Goal: Task Accomplishment & Management: Complete application form

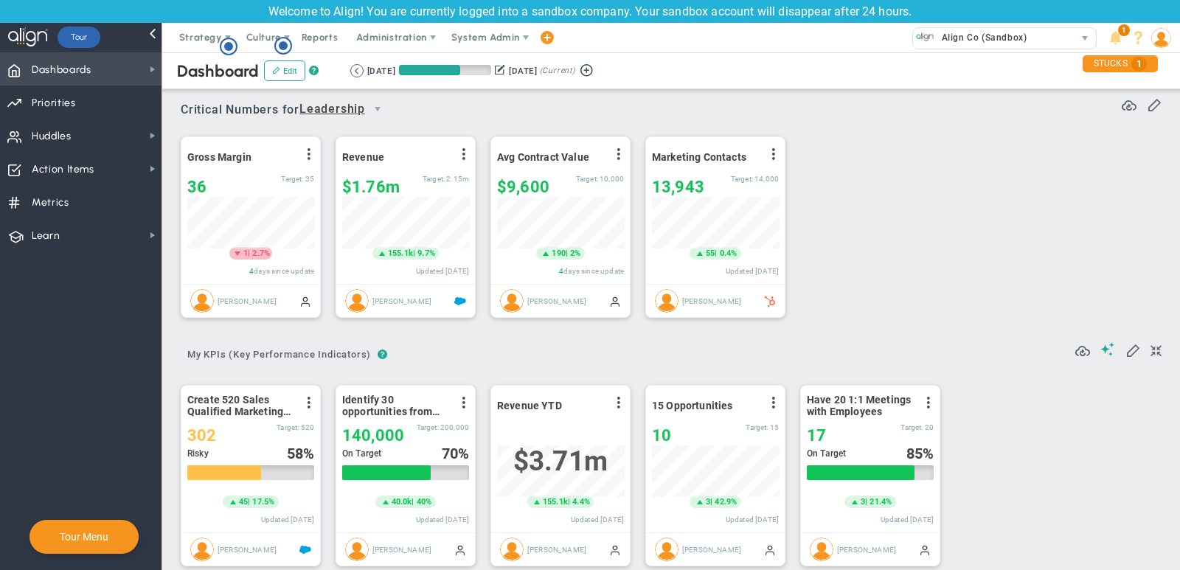
click at [101, 71] on span "Dashboards Dashboards" at bounding box center [81, 68] width 162 height 33
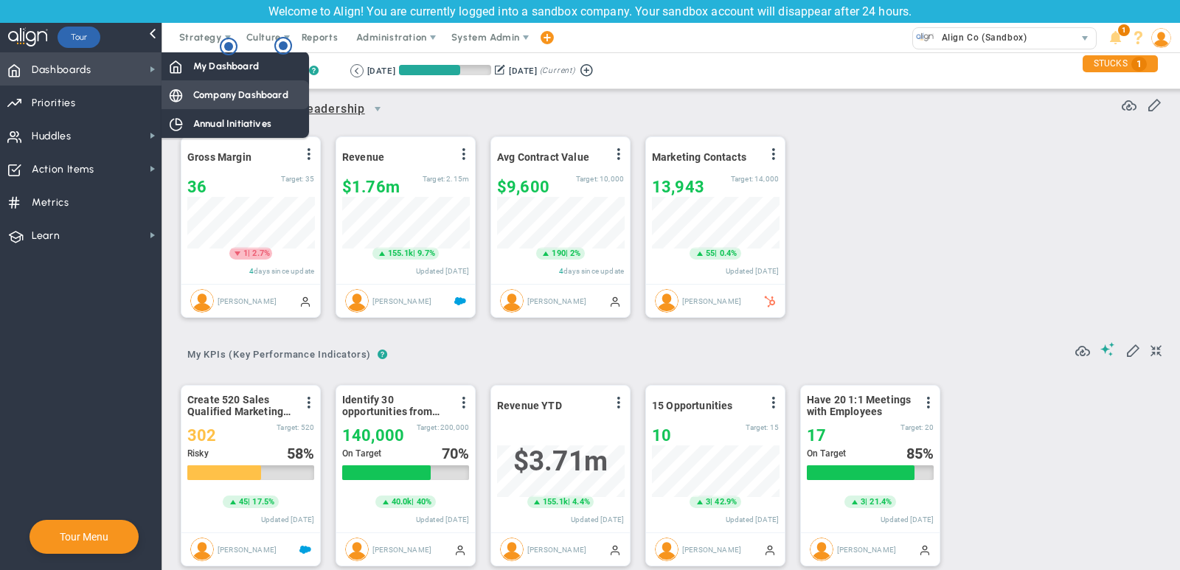
click at [212, 89] on span "Company Dashboard" at bounding box center [240, 95] width 95 height 14
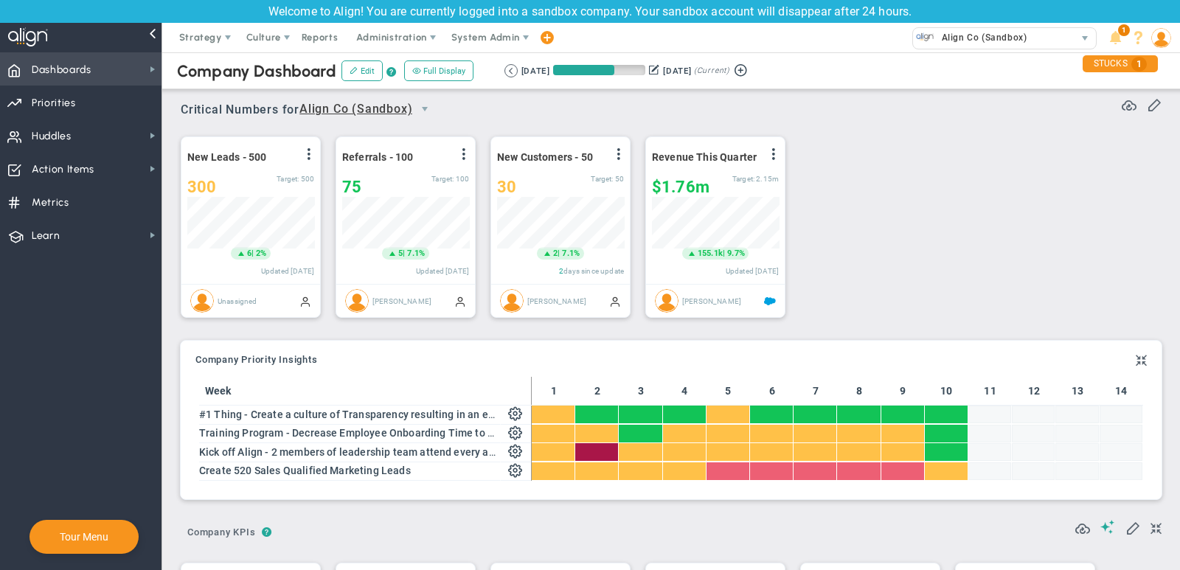
scroll to position [737612, 737536]
click at [102, 69] on span "Dashboards Dashboards" at bounding box center [81, 68] width 162 height 33
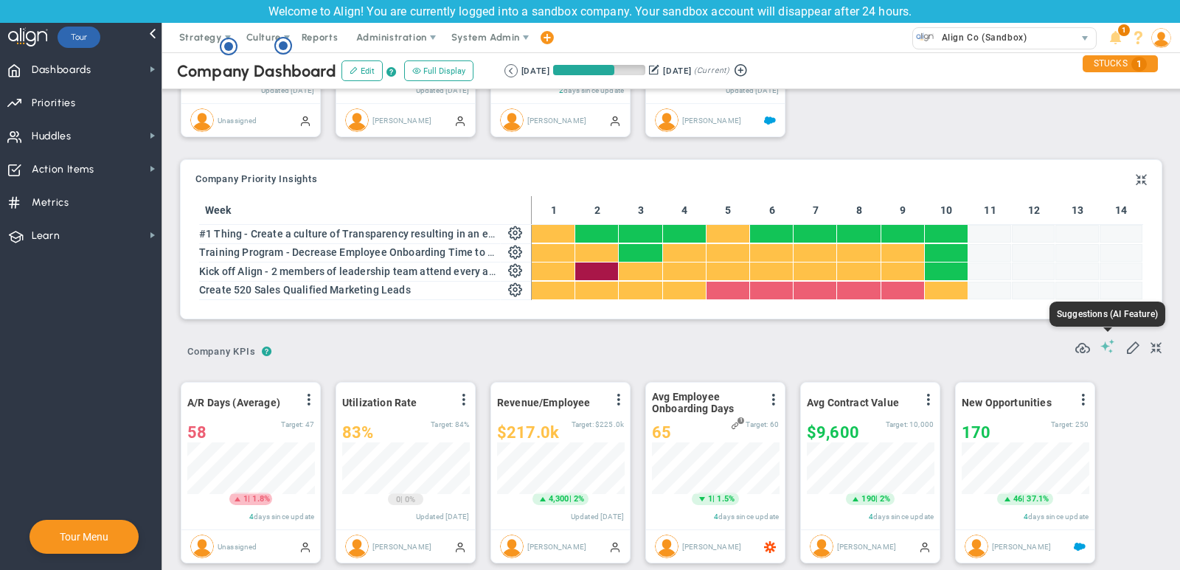
click at [1111, 344] on span at bounding box center [1108, 346] width 15 height 14
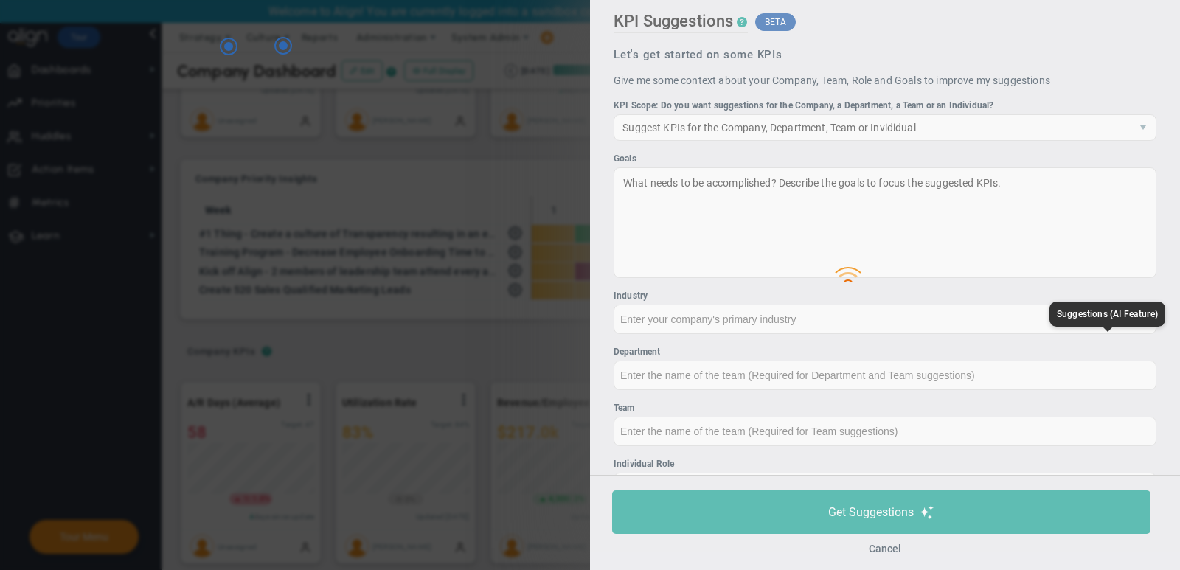
type input "None"
type input "0"
type input "$0"
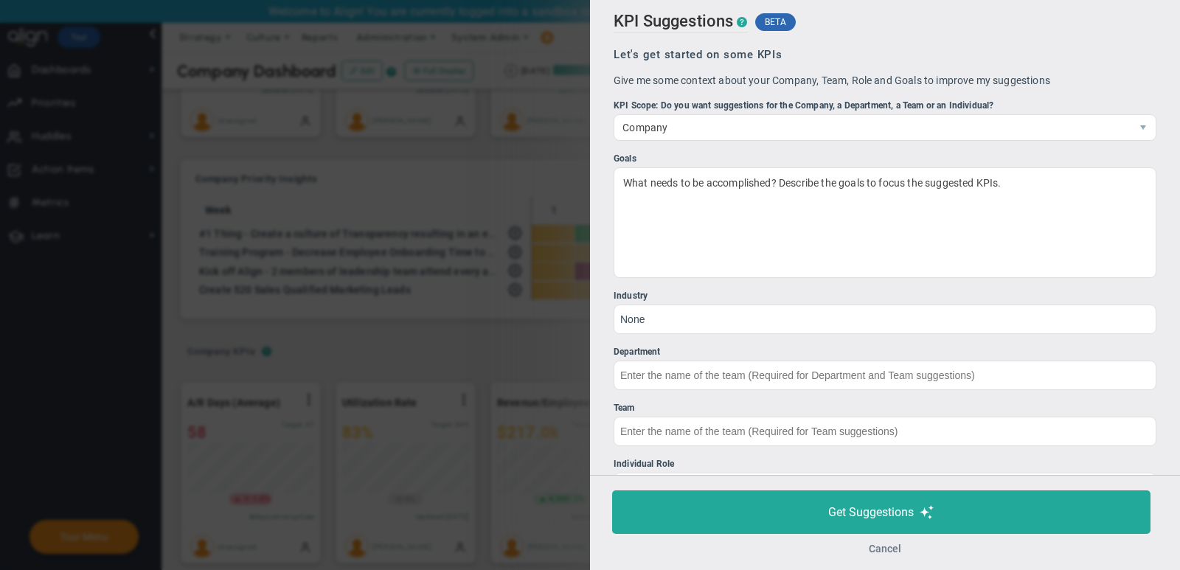
click at [888, 550] on button "Cancel" at bounding box center [885, 549] width 32 height 12
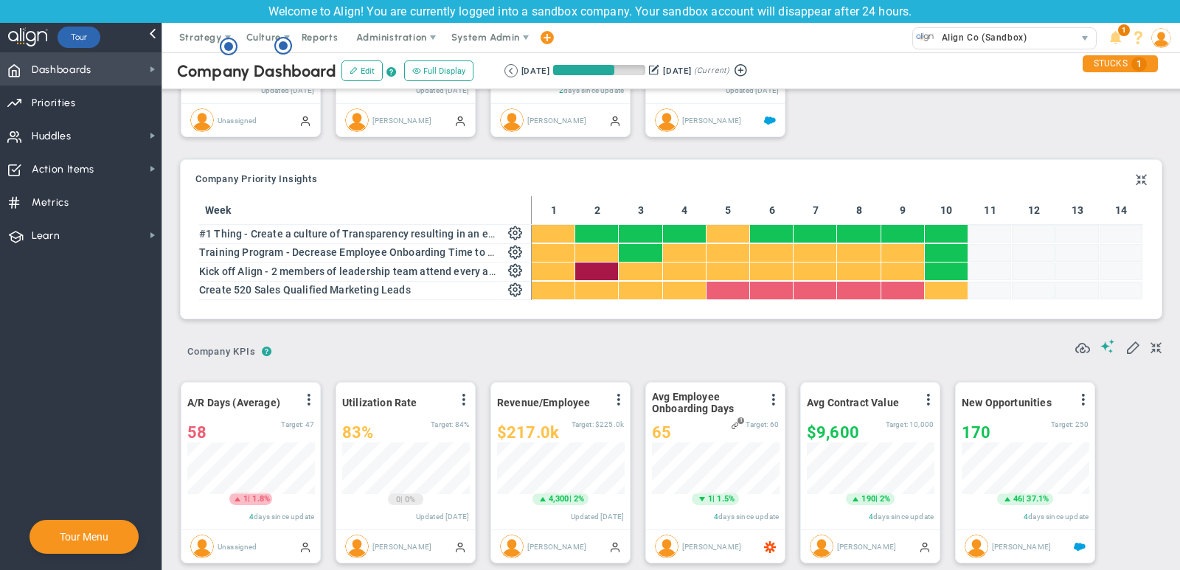
click at [105, 75] on span "Dashboards Dashboards" at bounding box center [81, 68] width 162 height 33
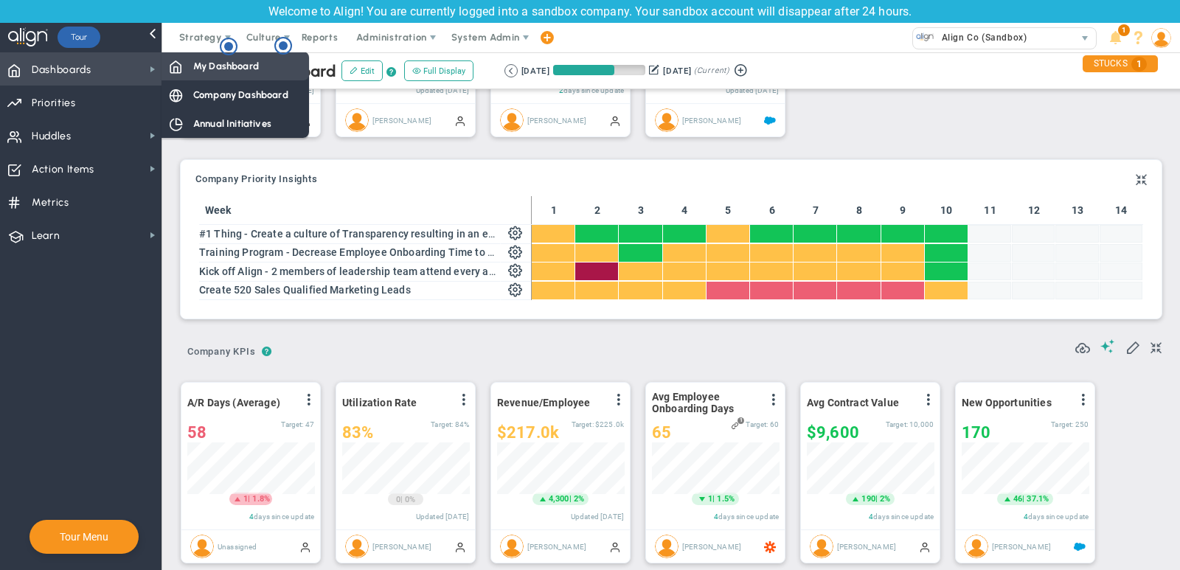
click at [209, 71] on span "My Dashboard" at bounding box center [226, 66] width 66 height 14
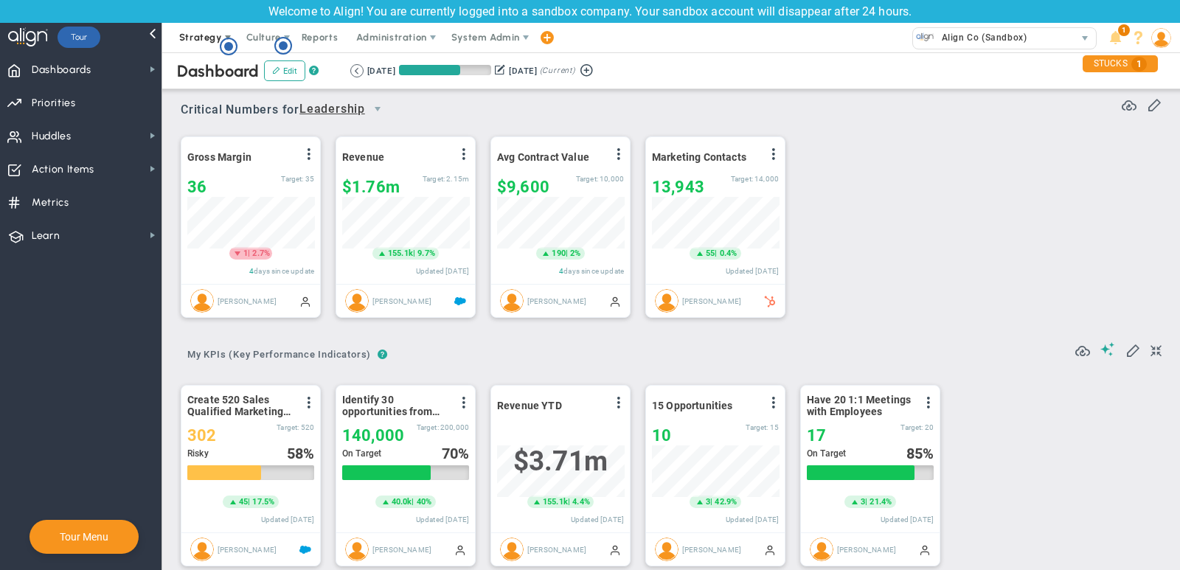
click at [186, 25] on span "Strategy" at bounding box center [201, 38] width 67 height 30
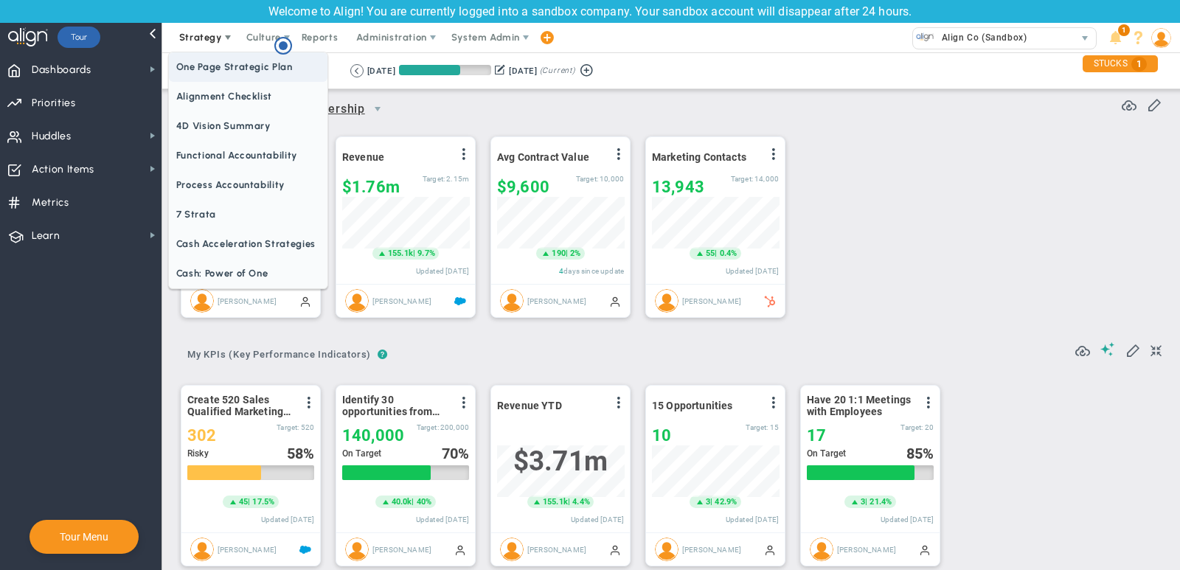
click at [201, 65] on span "One Page Strategic Plan" at bounding box center [248, 67] width 159 height 30
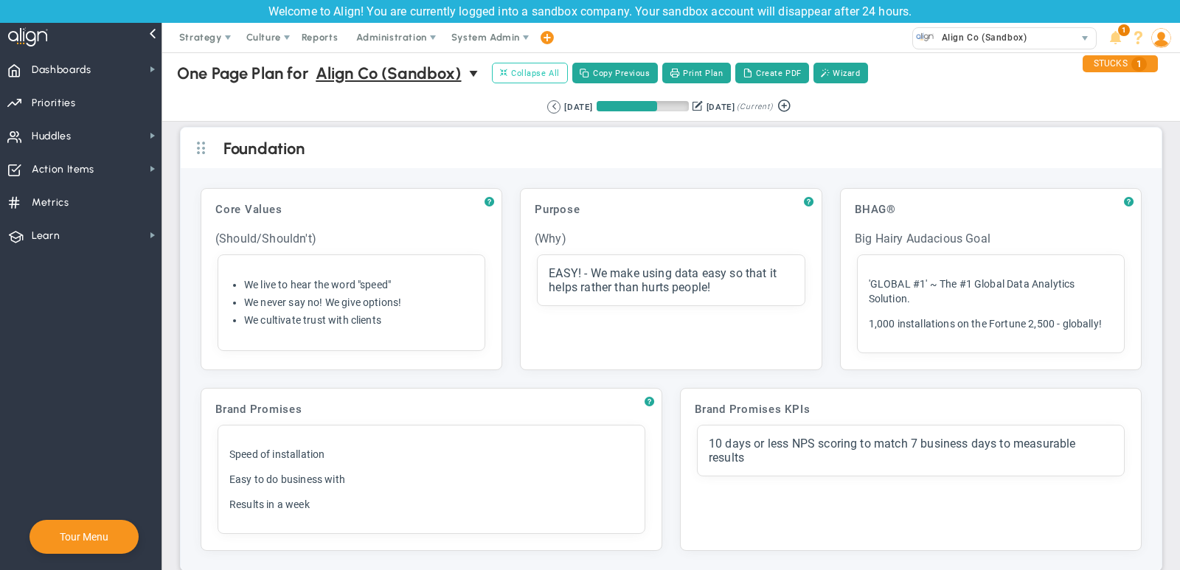
click at [544, 71] on span "Collapse All" at bounding box center [530, 72] width 60 height 13
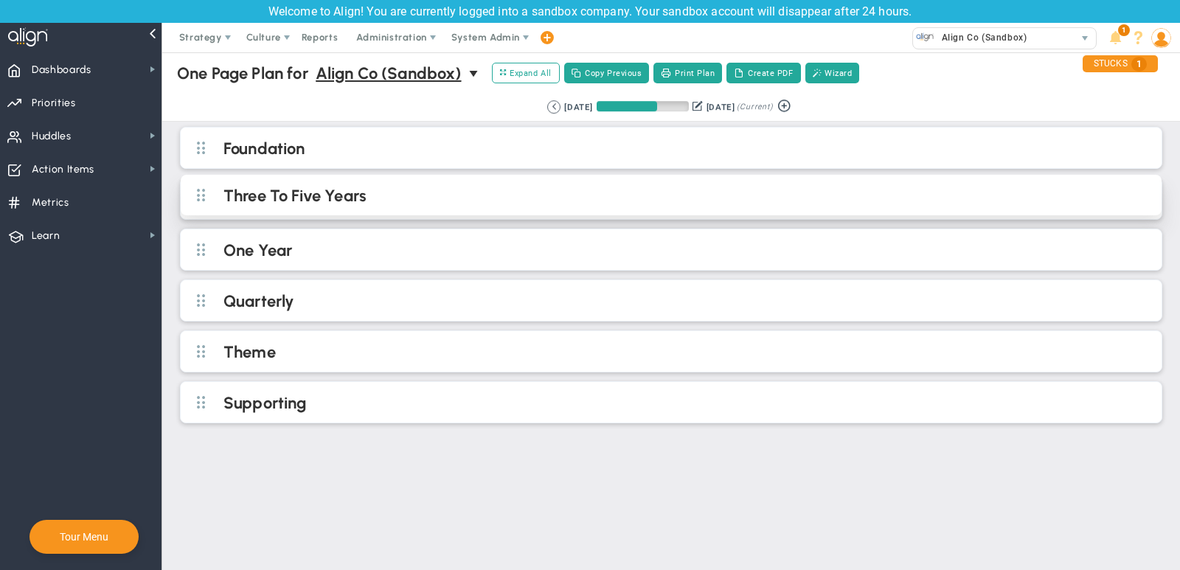
click at [495, 193] on h2 "Three To Five Years" at bounding box center [684, 197] width 920 height 22
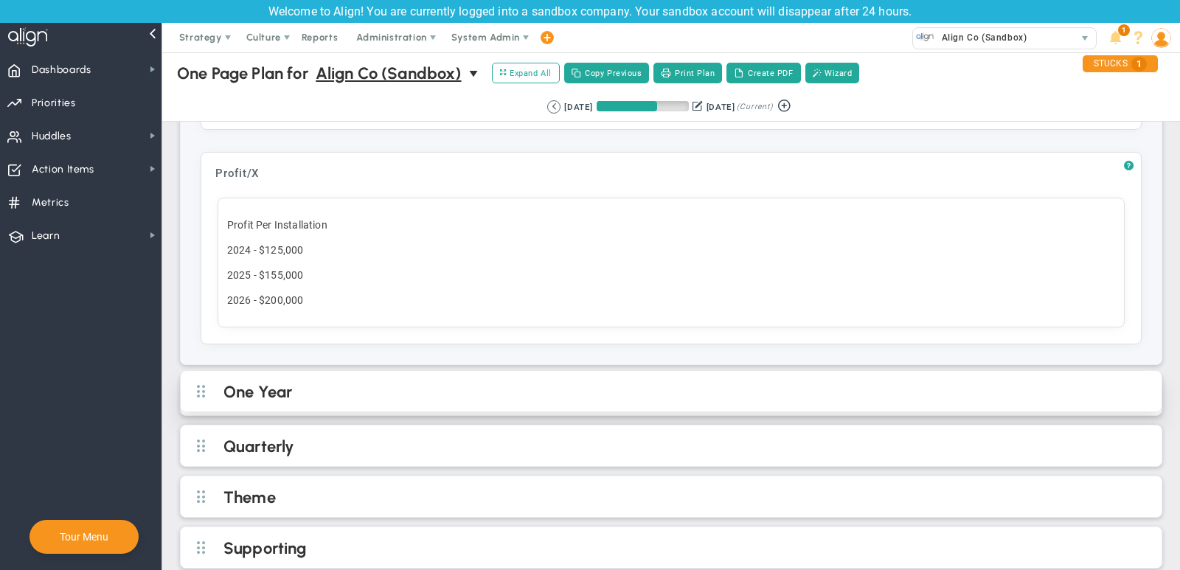
click at [676, 371] on div "One Year" at bounding box center [671, 391] width 981 height 41
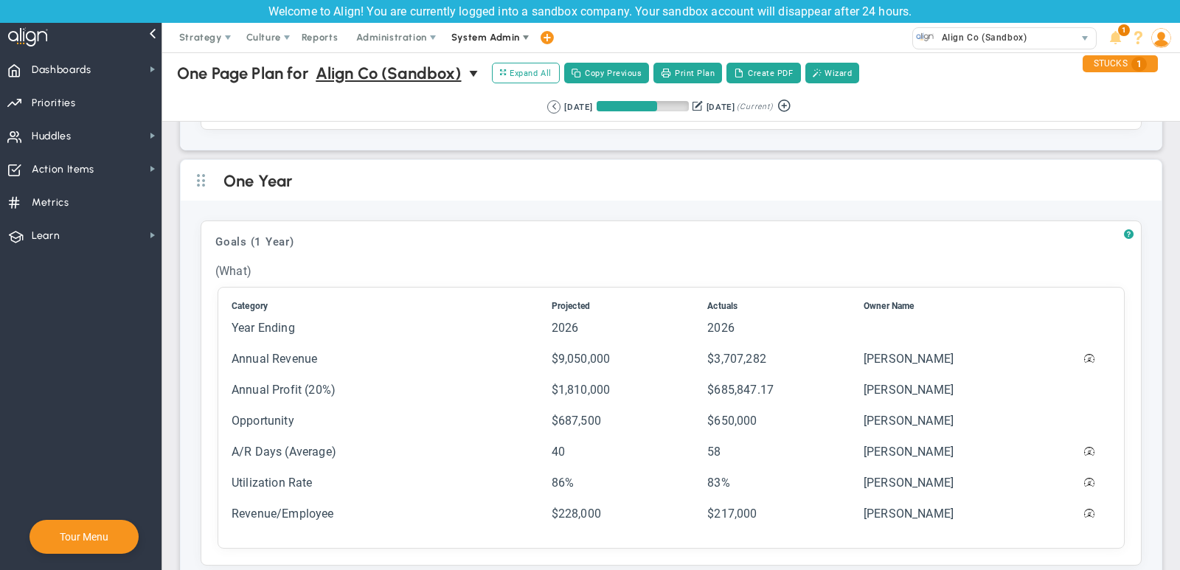
click at [492, 42] on span "System Admin" at bounding box center [485, 37] width 69 height 11
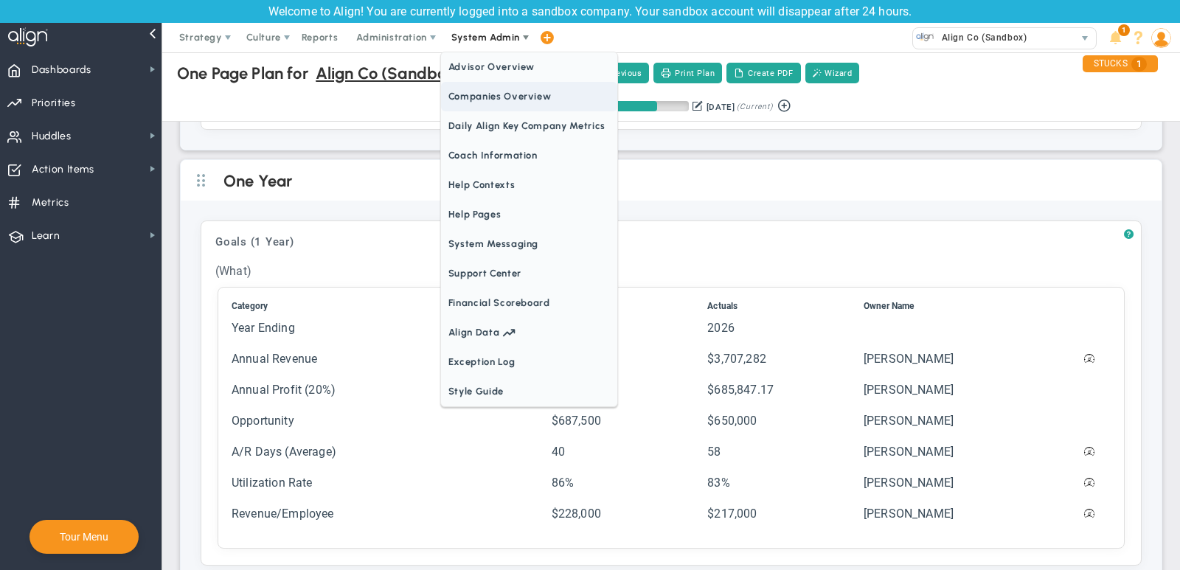
click at [505, 94] on span "Companies Overview" at bounding box center [529, 97] width 176 height 30
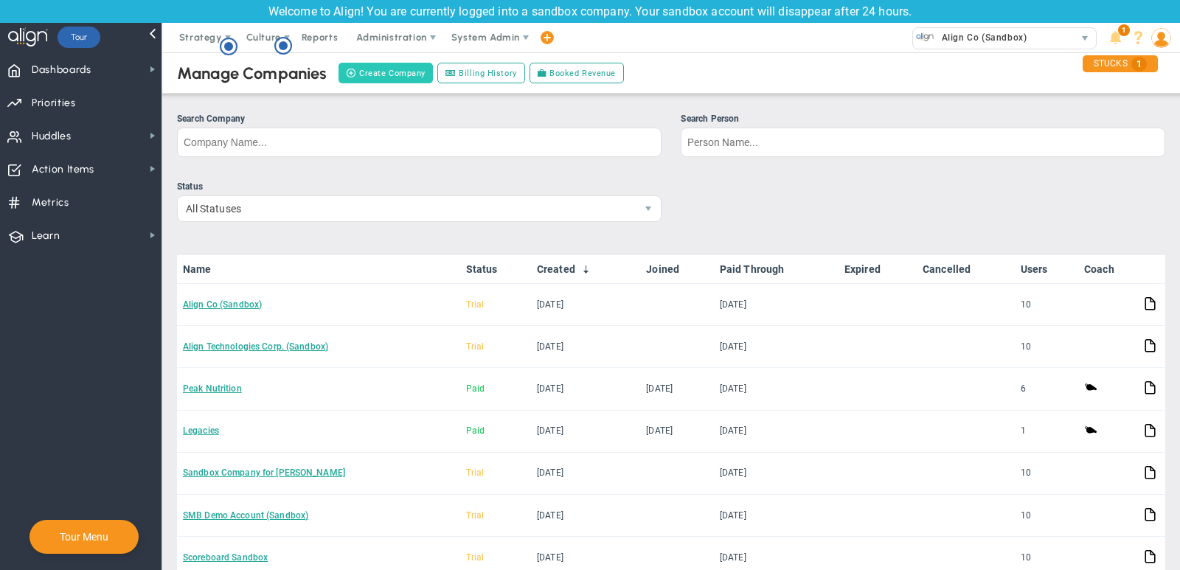
click at [382, 78] on button "Create Company" at bounding box center [386, 73] width 94 height 21
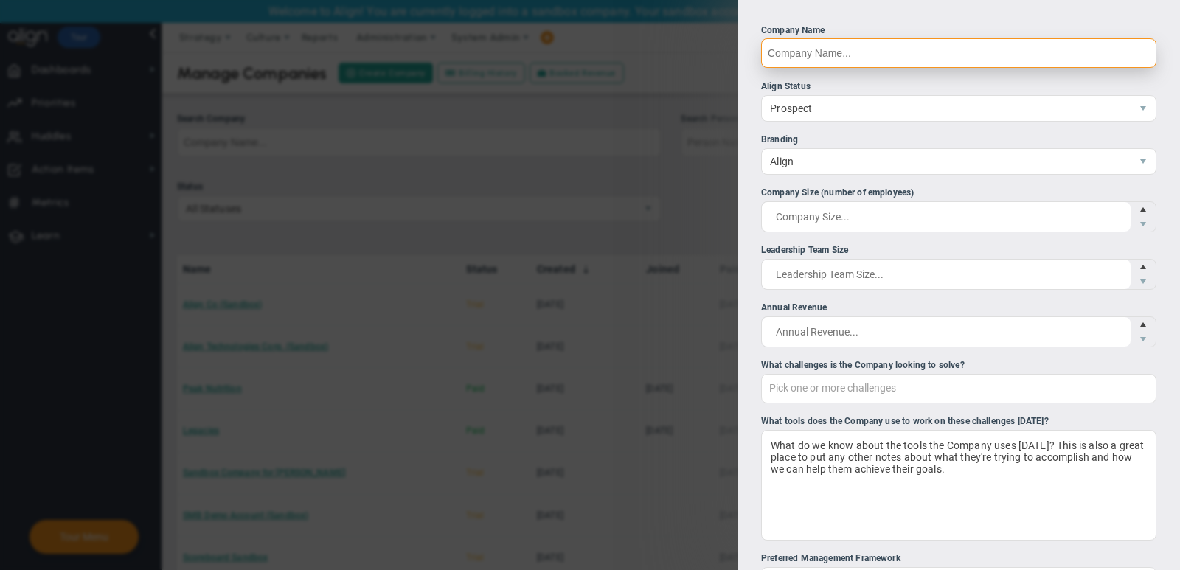
click at [801, 53] on input "Company Name" at bounding box center [958, 53] width 395 height 30
type input "Yesty"
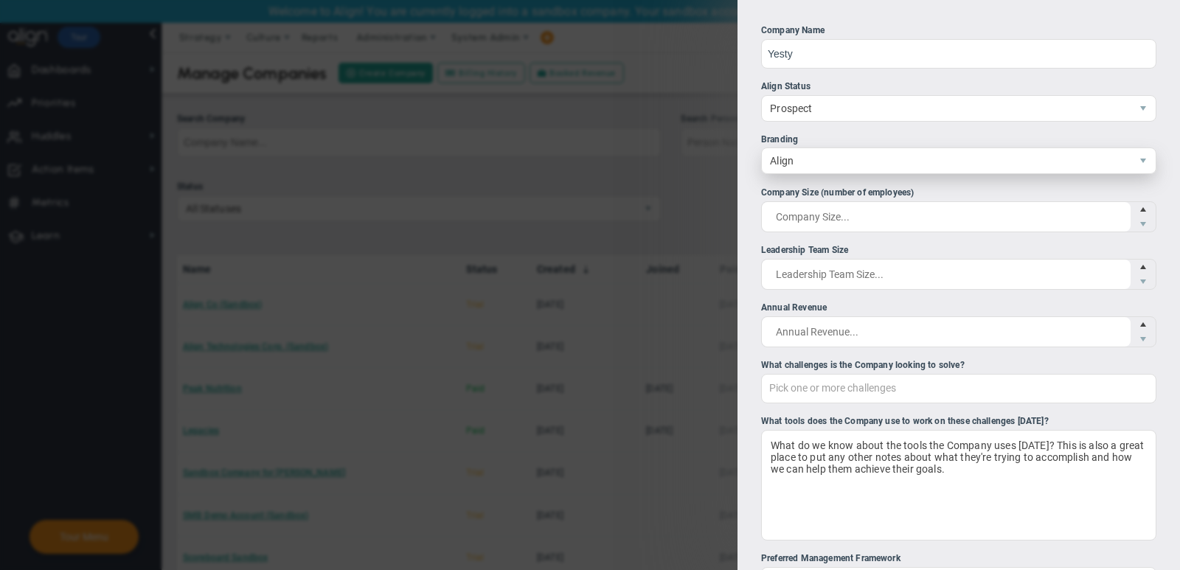
click at [843, 156] on span "Align" at bounding box center [946, 160] width 369 height 25
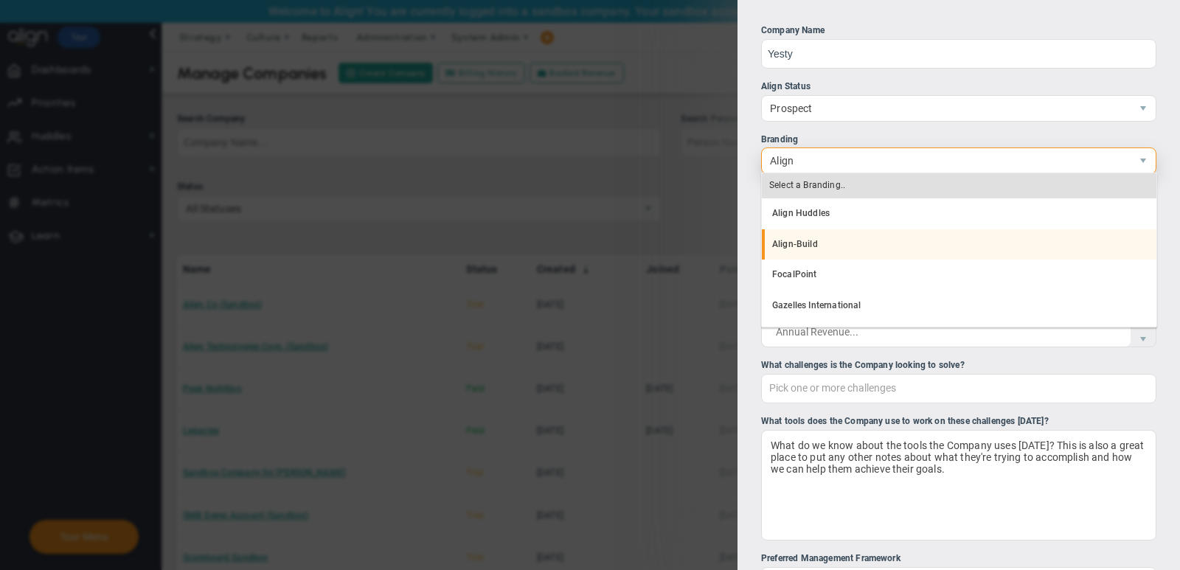
scroll to position [28, 0]
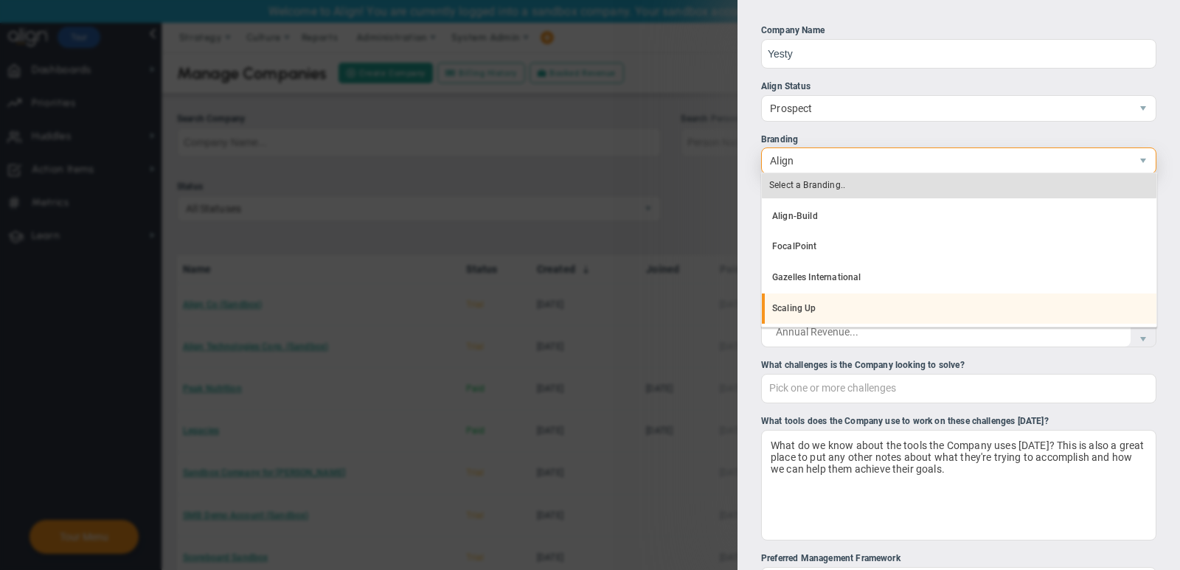
click at [862, 301] on li "Scaling Up" at bounding box center [959, 309] width 395 height 31
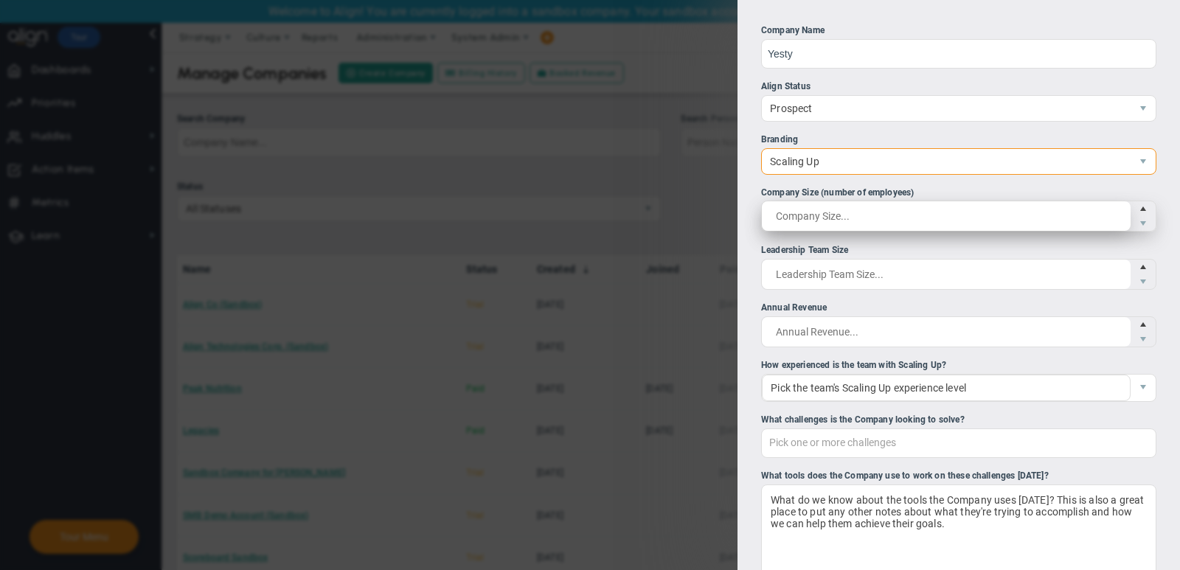
click at [851, 215] on span at bounding box center [958, 216] width 395 height 31
click at [851, 215] on input "Company Size (number of employees)" at bounding box center [946, 216] width 369 height 30
click at [865, 214] on span at bounding box center [958, 216] width 395 height 31
click at [0, 0] on input "Company Size (number of employees)" at bounding box center [0, 0] width 0 height 0
type input "20"
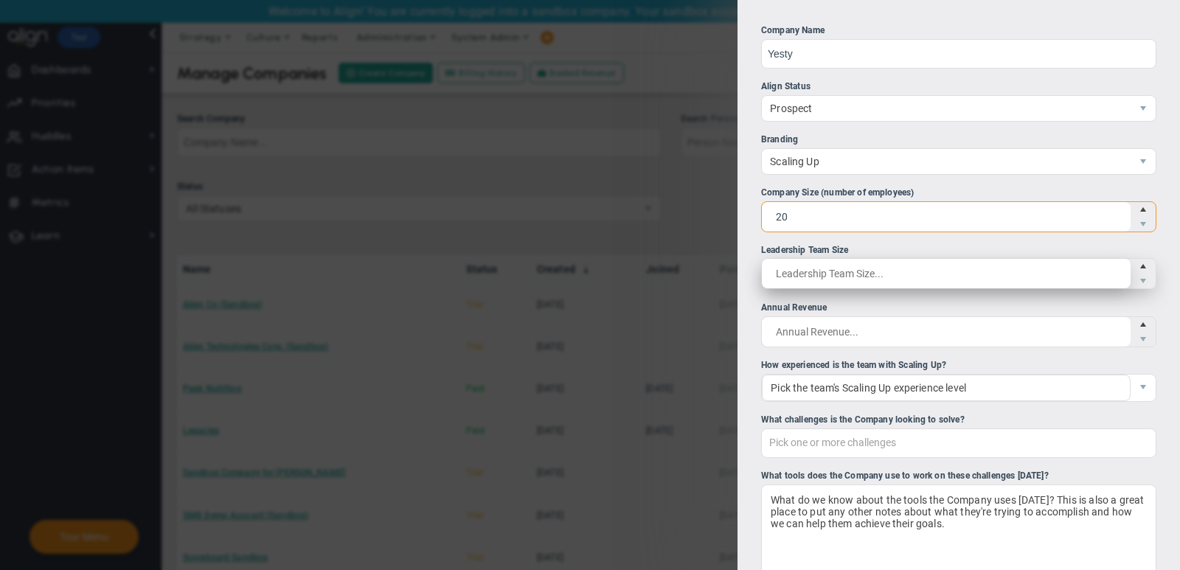
type input "20"
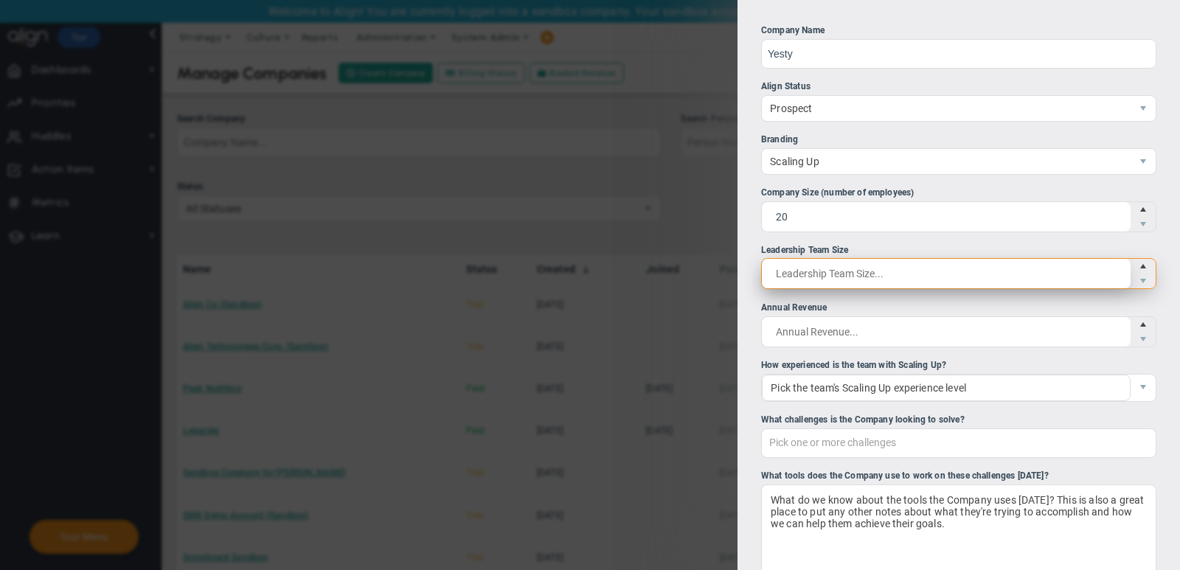
click at [902, 271] on span at bounding box center [958, 273] width 395 height 31
click at [0, 0] on input "Leadership Team Size" at bounding box center [0, 0] width 0 height 0
type input "5"
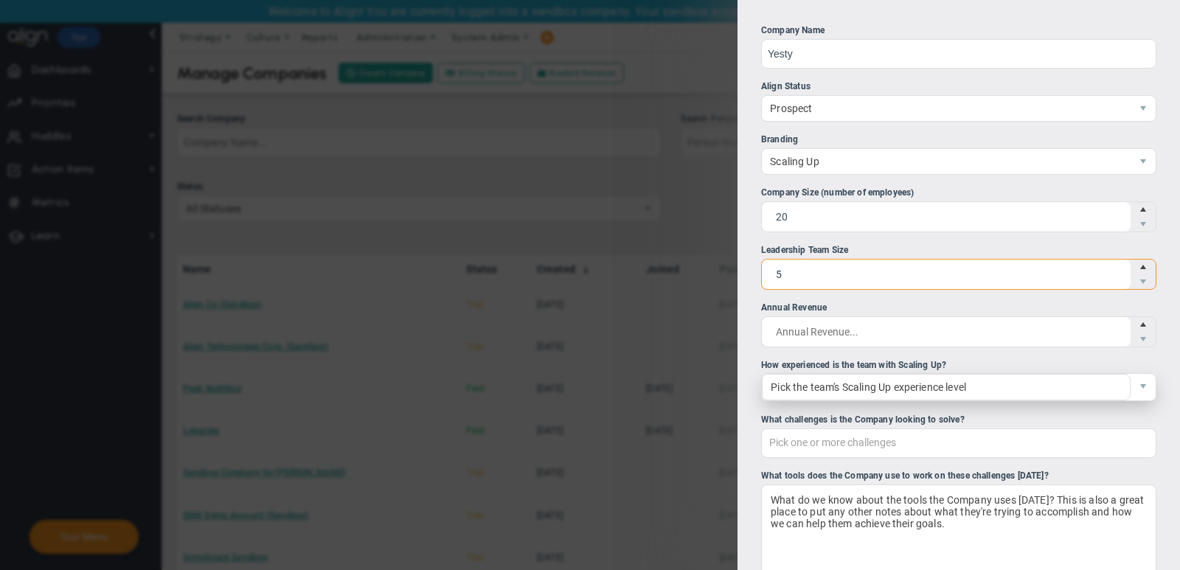
type input "5"
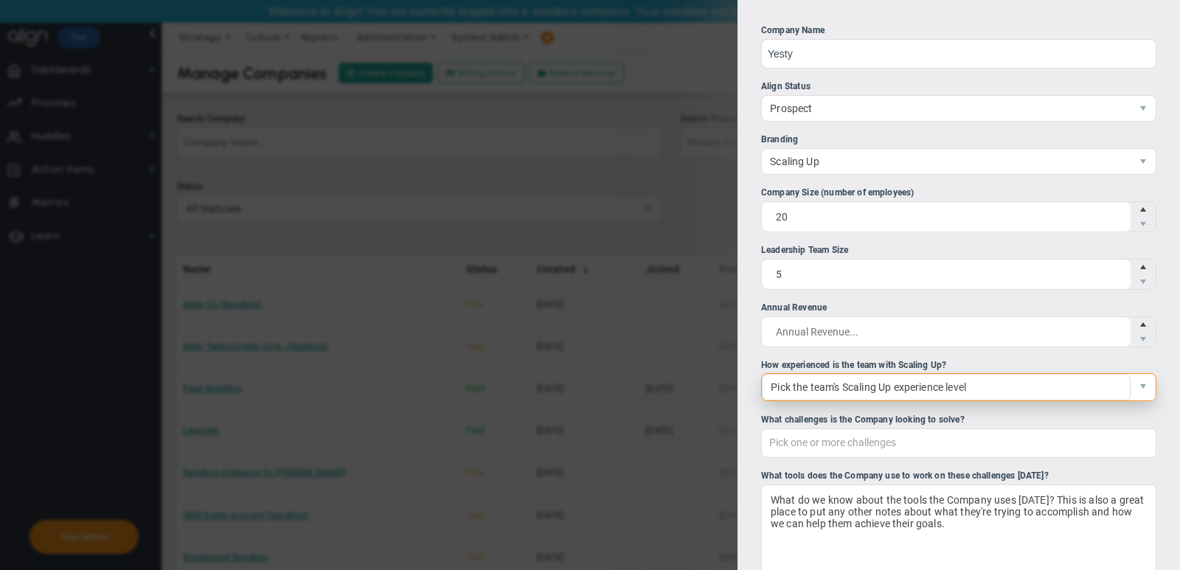
click at [938, 389] on span "Pick the team's Scaling Up experience level" at bounding box center [946, 387] width 369 height 27
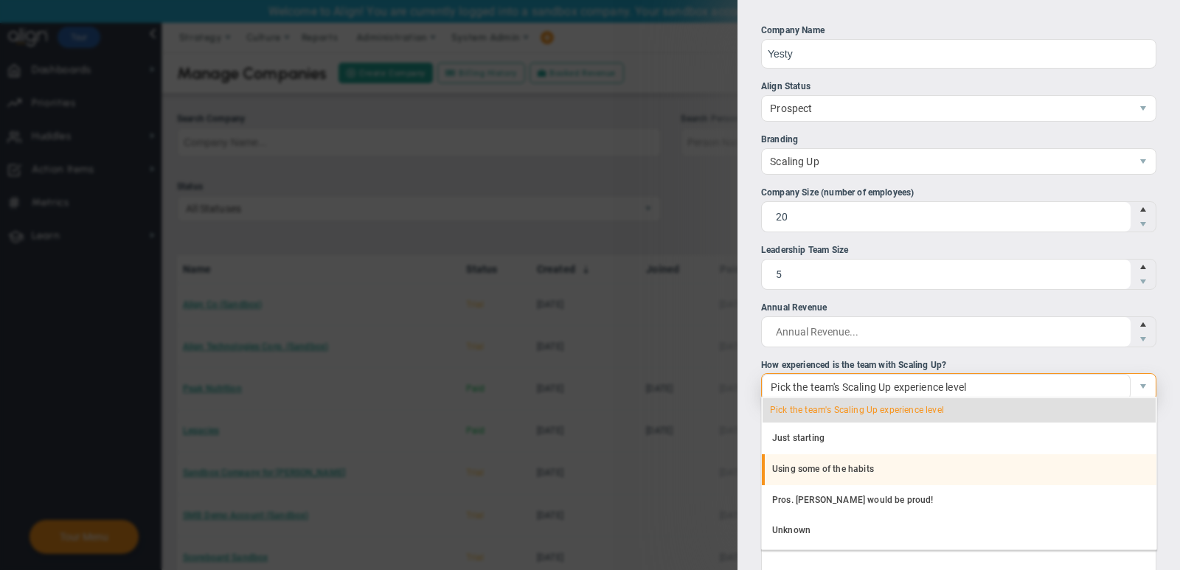
click at [915, 455] on li "Using some of the habits" at bounding box center [959, 469] width 395 height 31
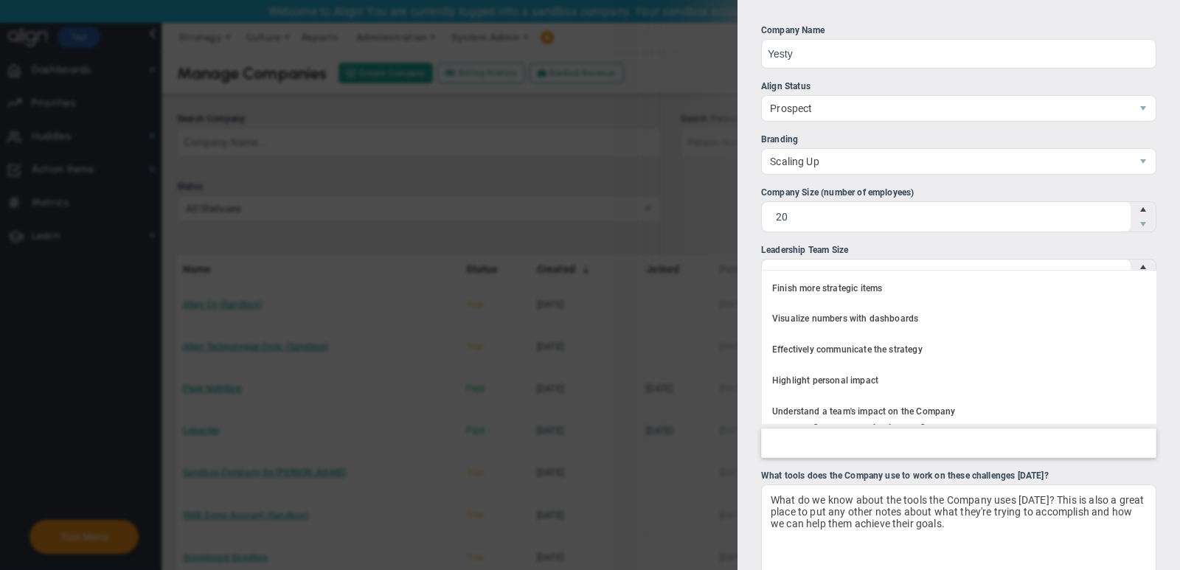
click at [915, 437] on div at bounding box center [958, 444] width 395 height 30
click at [795, 437] on input "What challenges is the Company looking to solve? Finish more strategic items Vi…" at bounding box center [778, 442] width 33 height 27
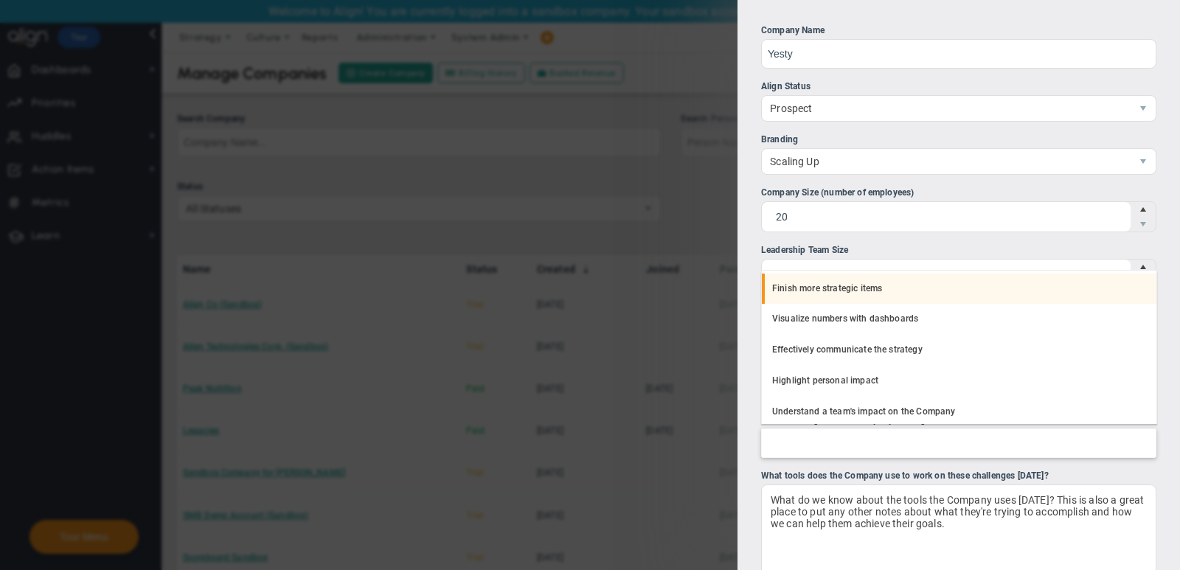
click at [902, 283] on li "Finish more strategic items" at bounding box center [959, 289] width 395 height 31
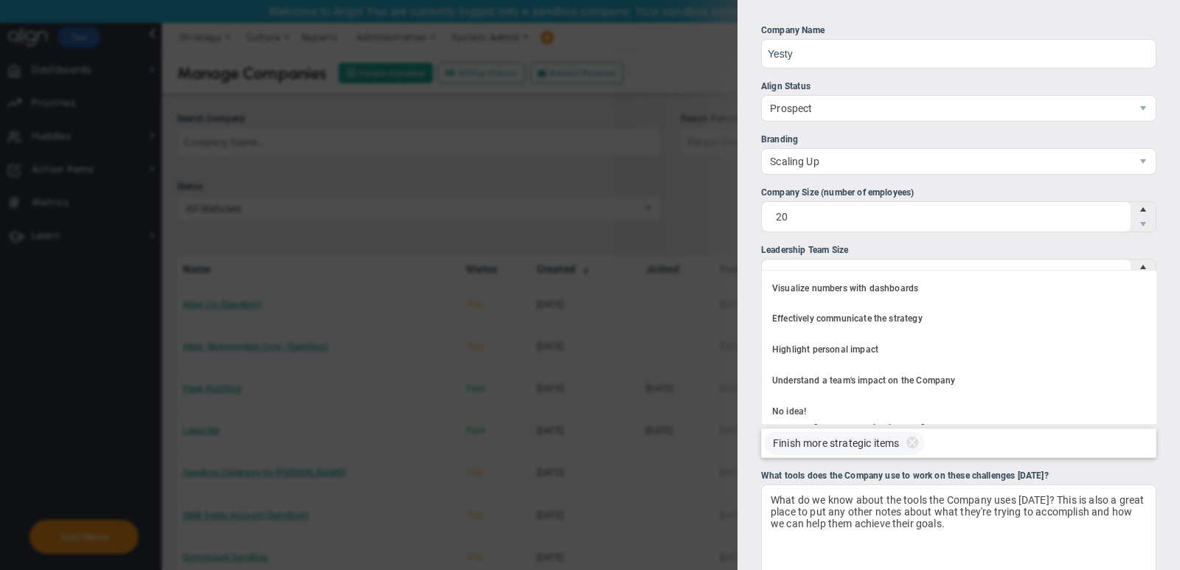
click at [971, 439] on div "Finish more strategic items" at bounding box center [958, 444] width 395 height 30
click at [965, 439] on input "What challenges is the Company looking to solve? Finish more strategic items Fi…" at bounding box center [948, 442] width 33 height 27
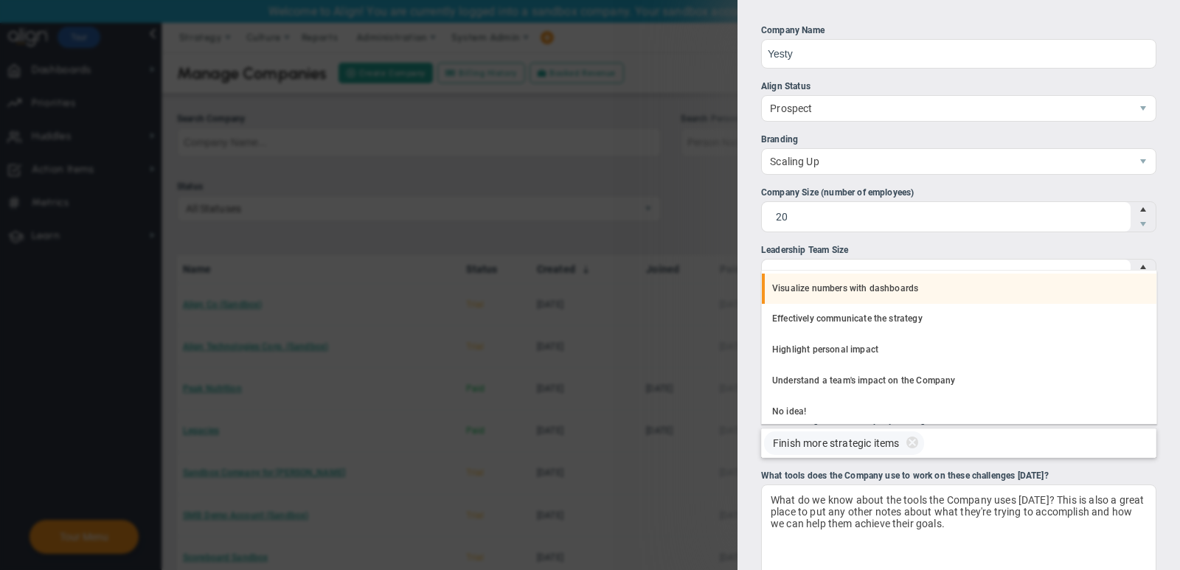
click at [939, 291] on li "Visualize numbers with dashboards" at bounding box center [959, 289] width 395 height 31
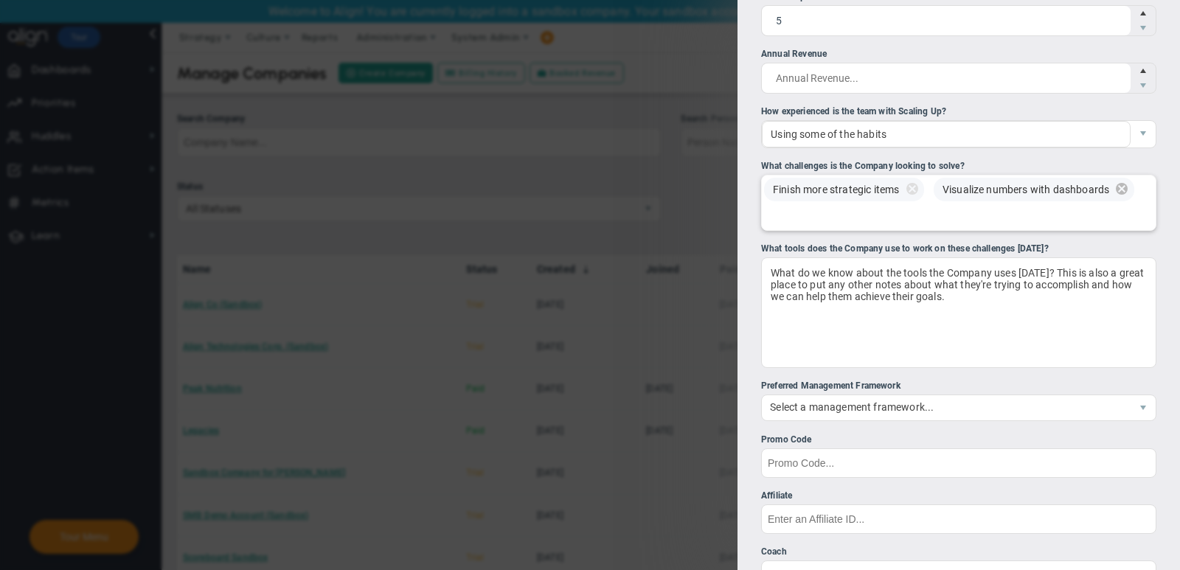
scroll to position [270, 0]
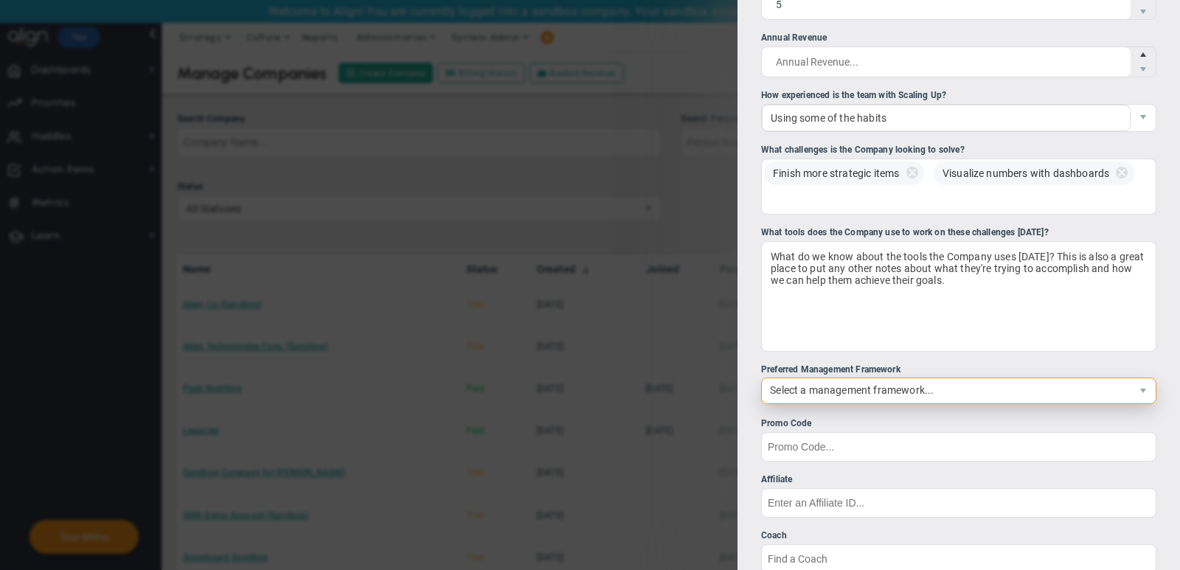
click at [921, 392] on span "Select a management framework..." at bounding box center [946, 390] width 369 height 25
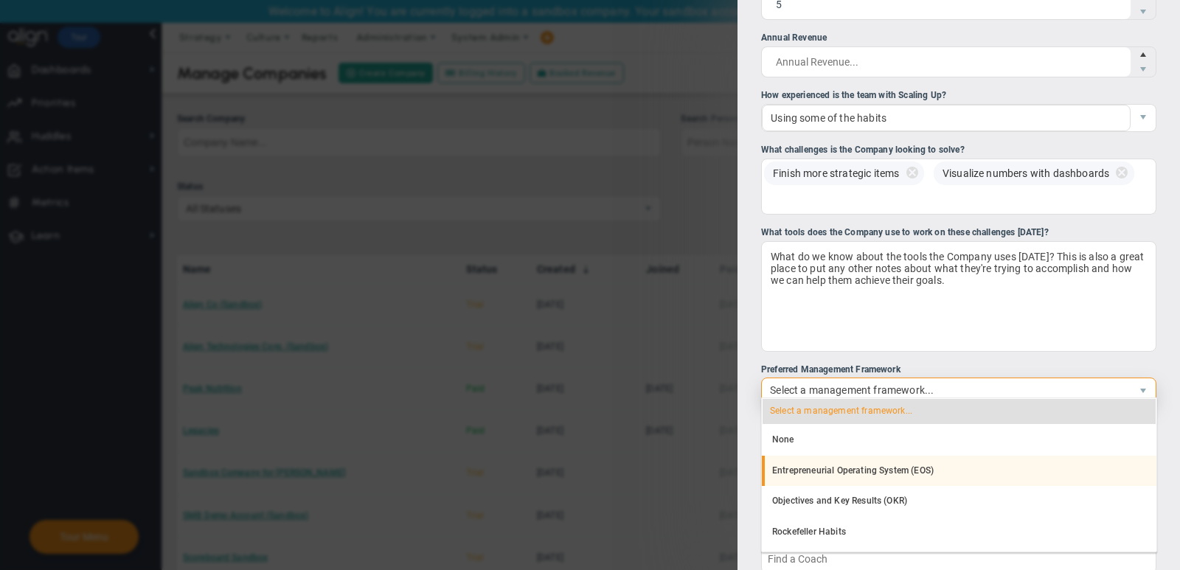
scroll to position [29, 0]
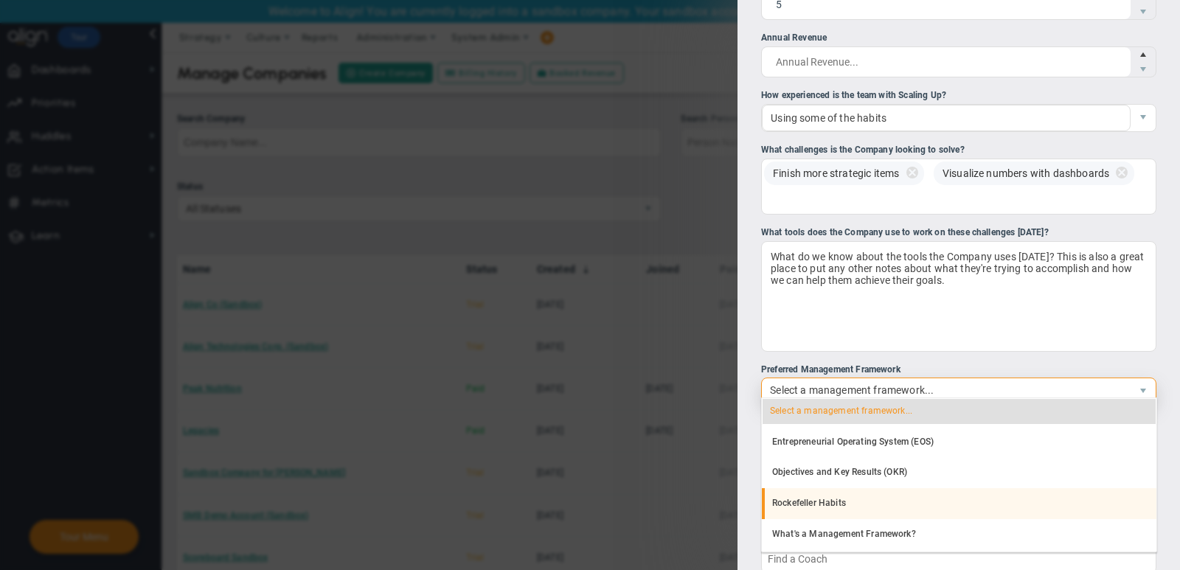
click at [893, 496] on li "Rockefeller Habits" at bounding box center [959, 503] width 395 height 31
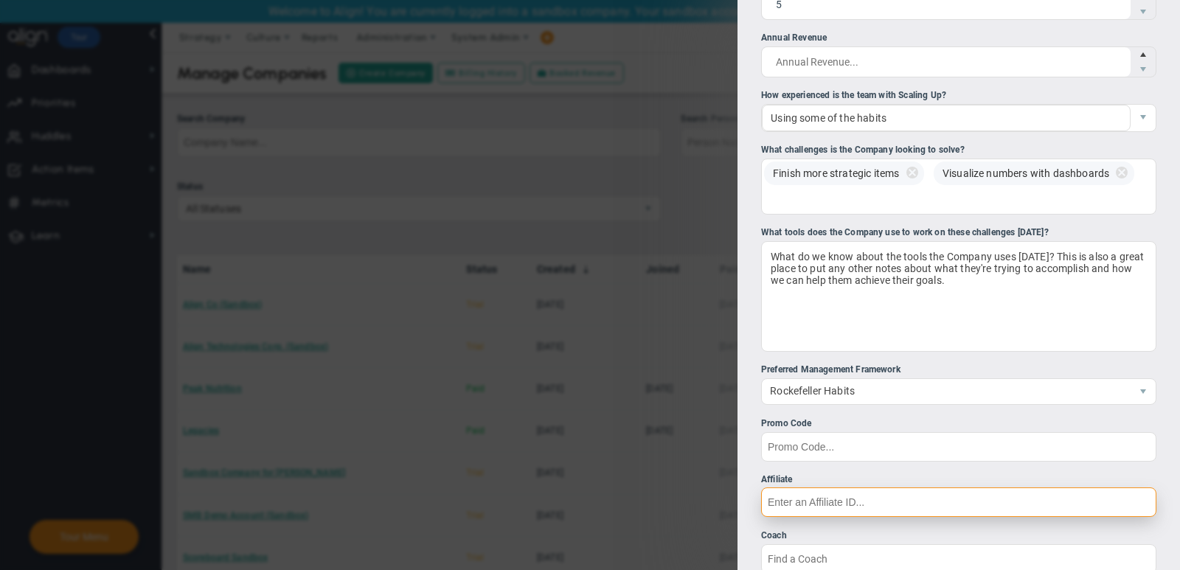
click at [859, 495] on input "Affiliate" at bounding box center [958, 503] width 395 height 30
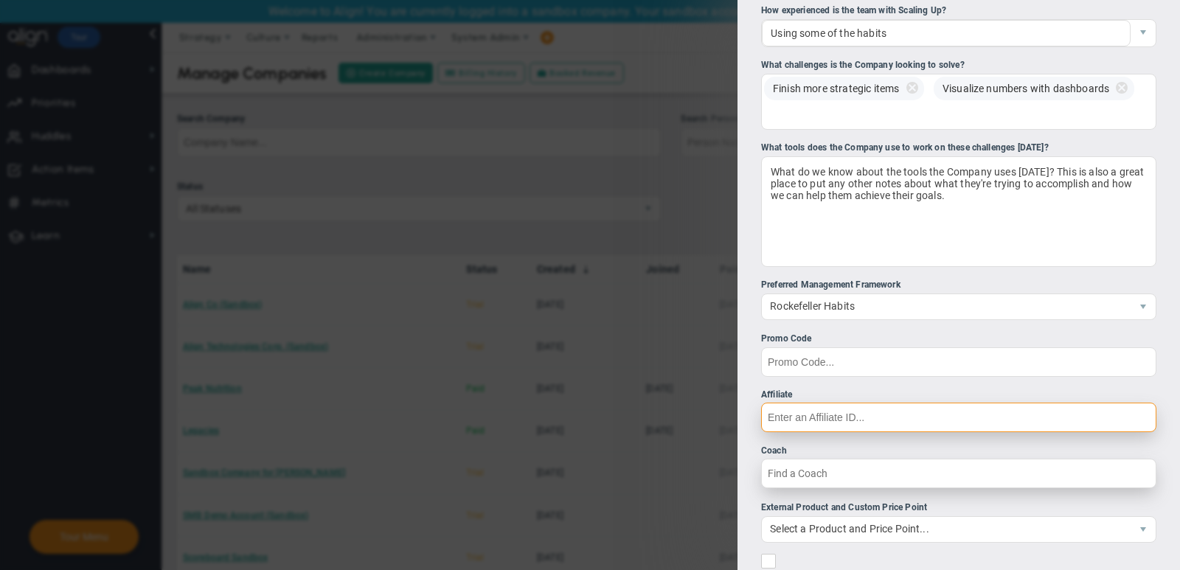
scroll to position [357, 0]
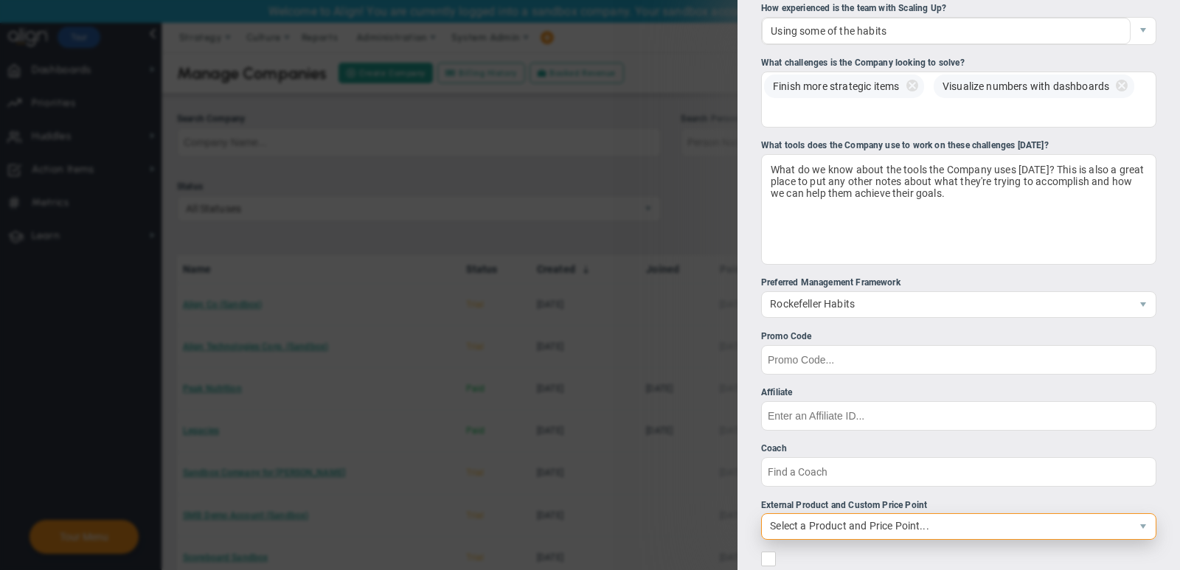
click at [887, 533] on span "Select a Product and Price Point..." at bounding box center [958, 526] width 395 height 27
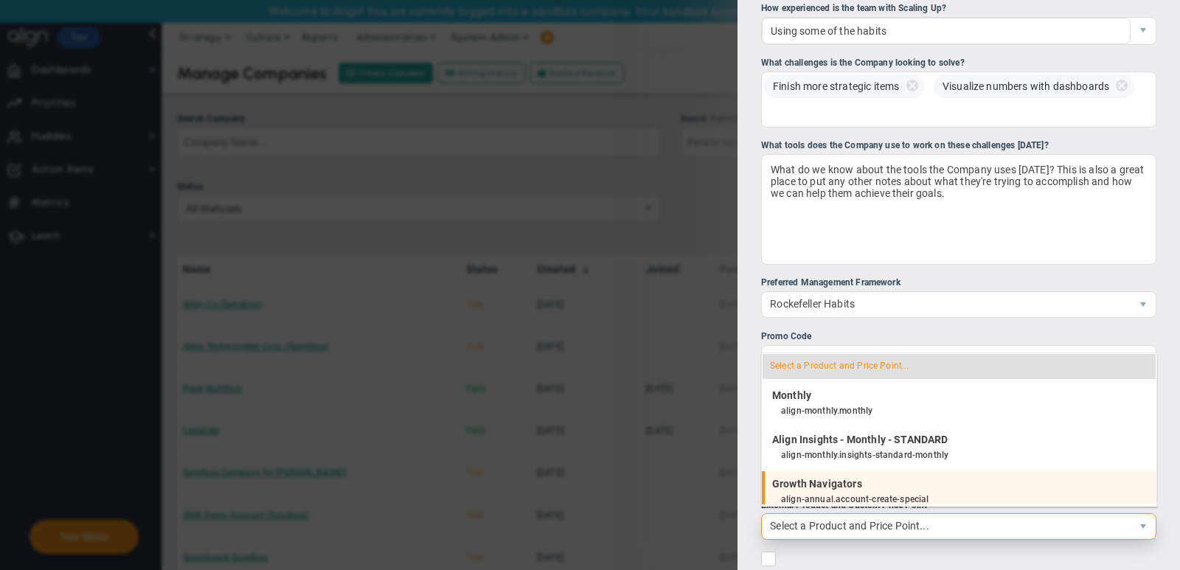
scroll to position [1714, 0]
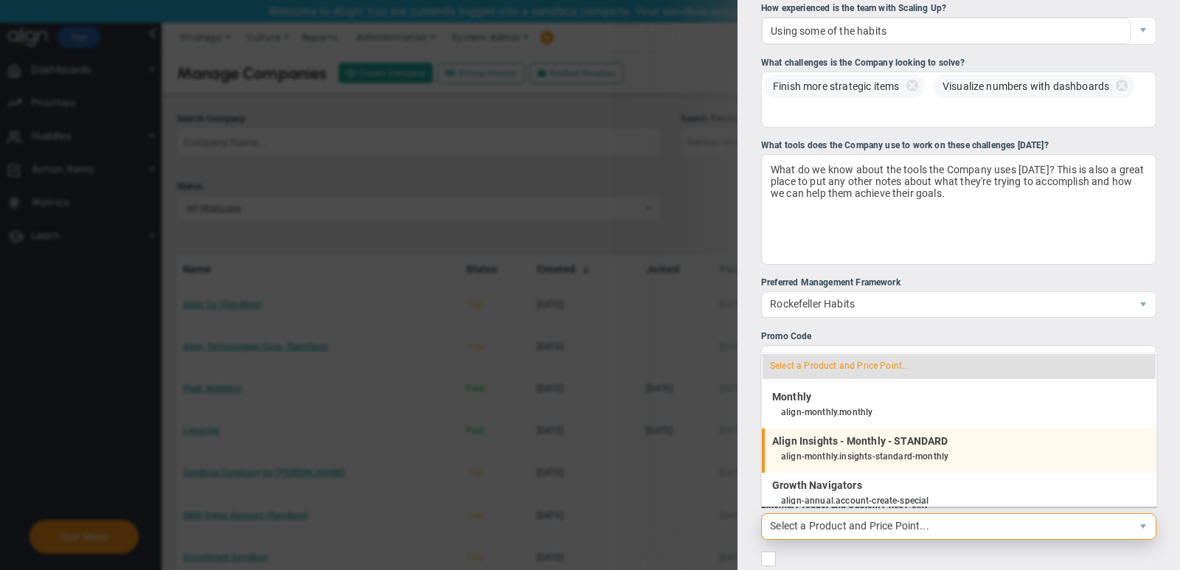
click at [915, 451] on div "align-monthly.insights-standard-monthly" at bounding box center [965, 457] width 368 height 19
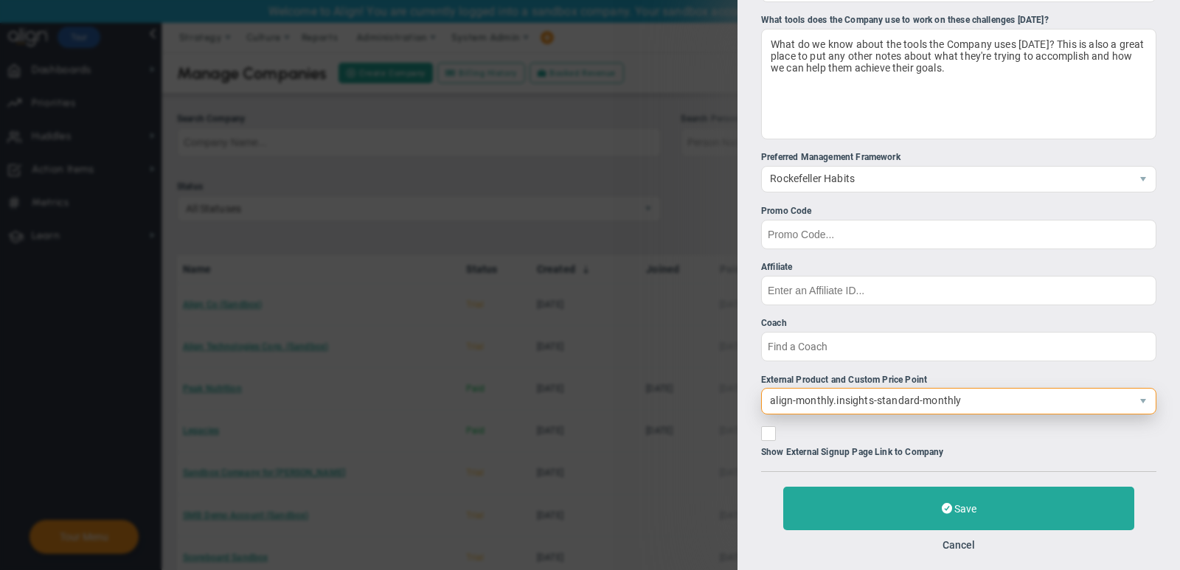
scroll to position [482, 0]
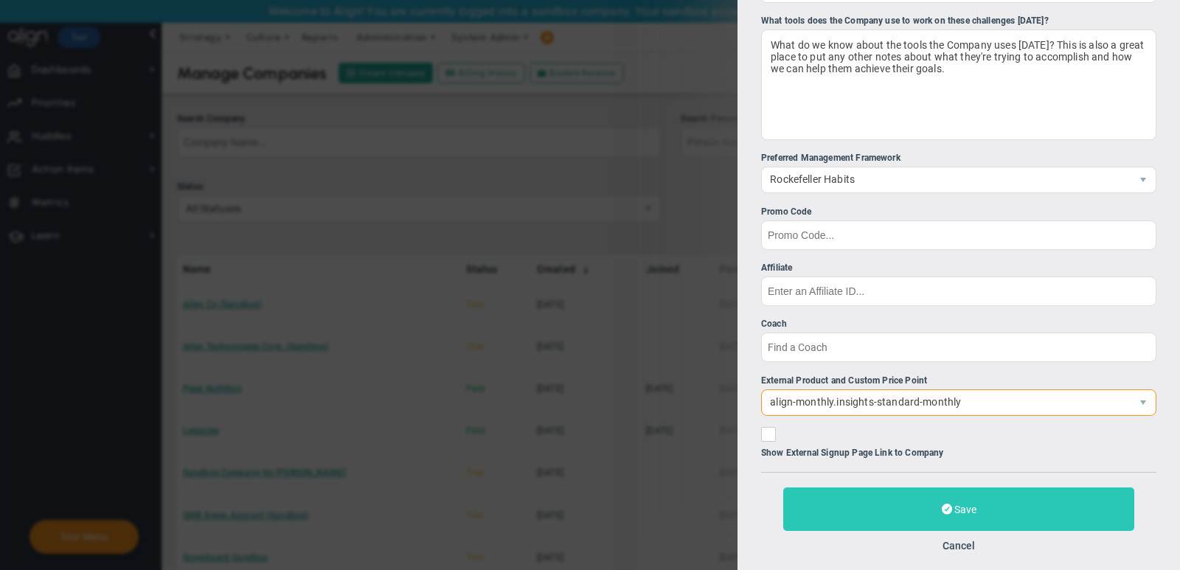
click at [924, 510] on button "Save" at bounding box center [958, 510] width 351 height 44
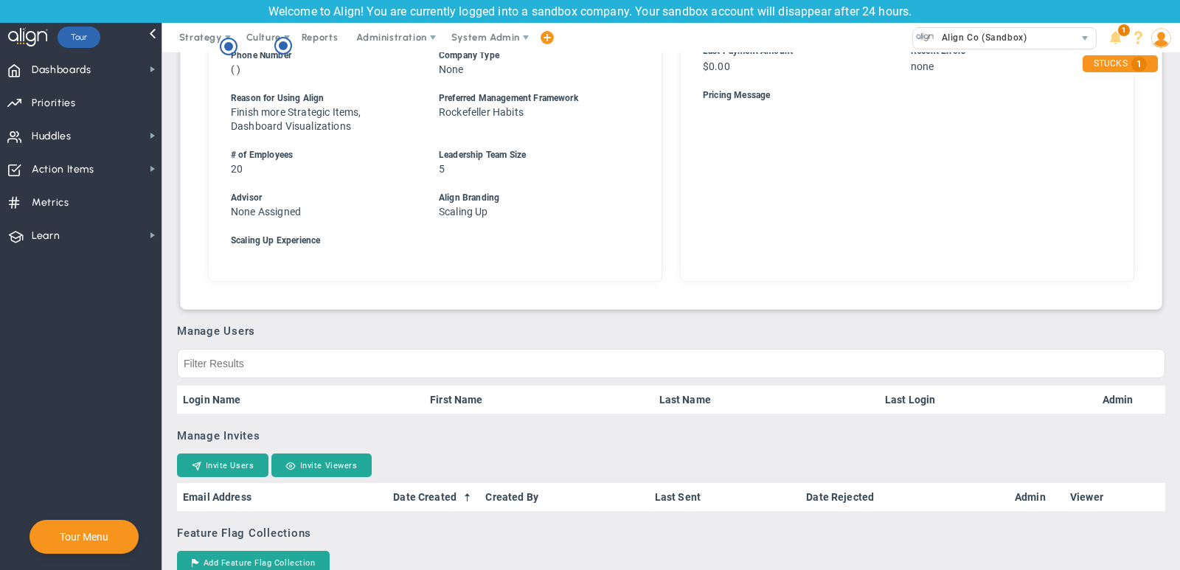
scroll to position [710, 0]
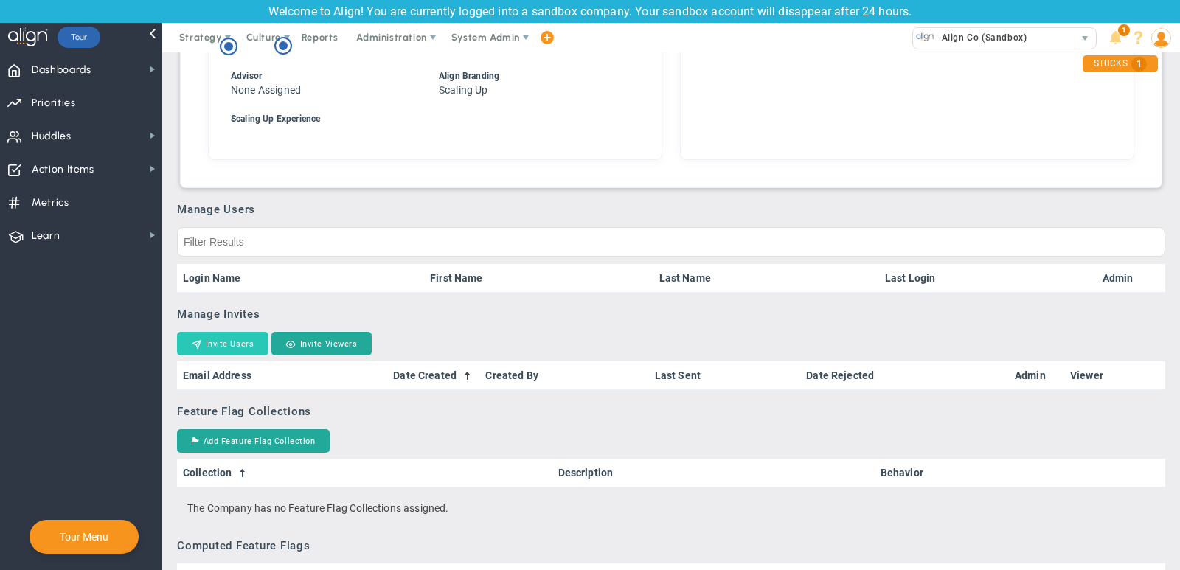
click at [224, 356] on button "Invite Users" at bounding box center [222, 344] width 91 height 24
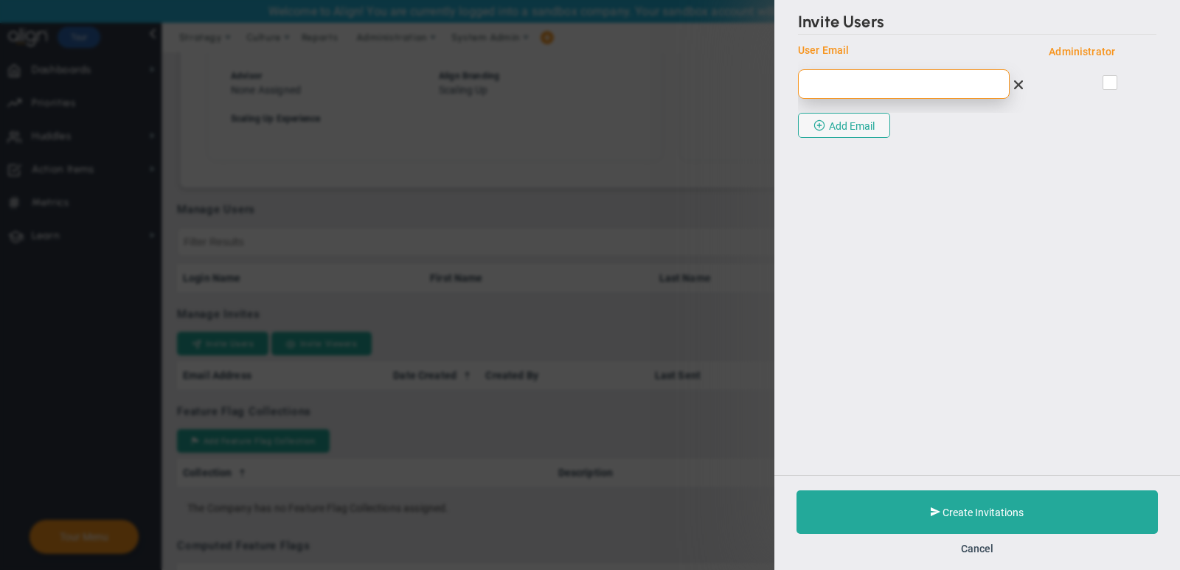
click at [881, 84] on input "email" at bounding box center [904, 84] width 212 height 30
paste input "[EMAIL_ADDRESS][DOMAIN_NAME]"
type input "[EMAIL_ADDRESS][DOMAIN_NAME]"
click at [1099, 78] on div at bounding box center [1110, 82] width 69 height 25
click at [1111, 83] on input "checkbox" at bounding box center [1111, 85] width 10 height 15
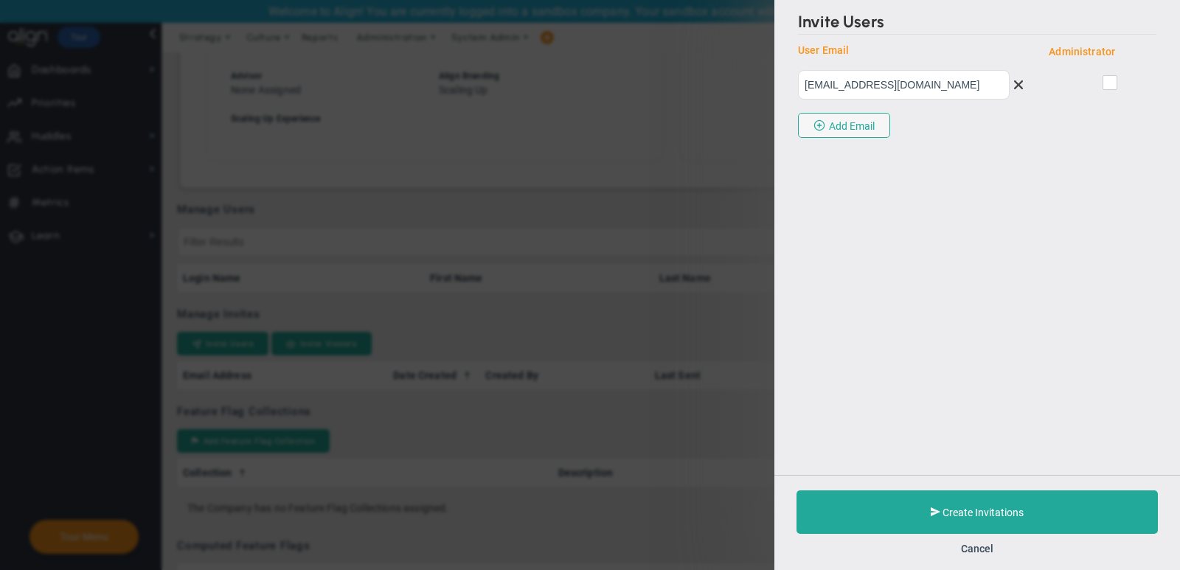
checkbox input "true"
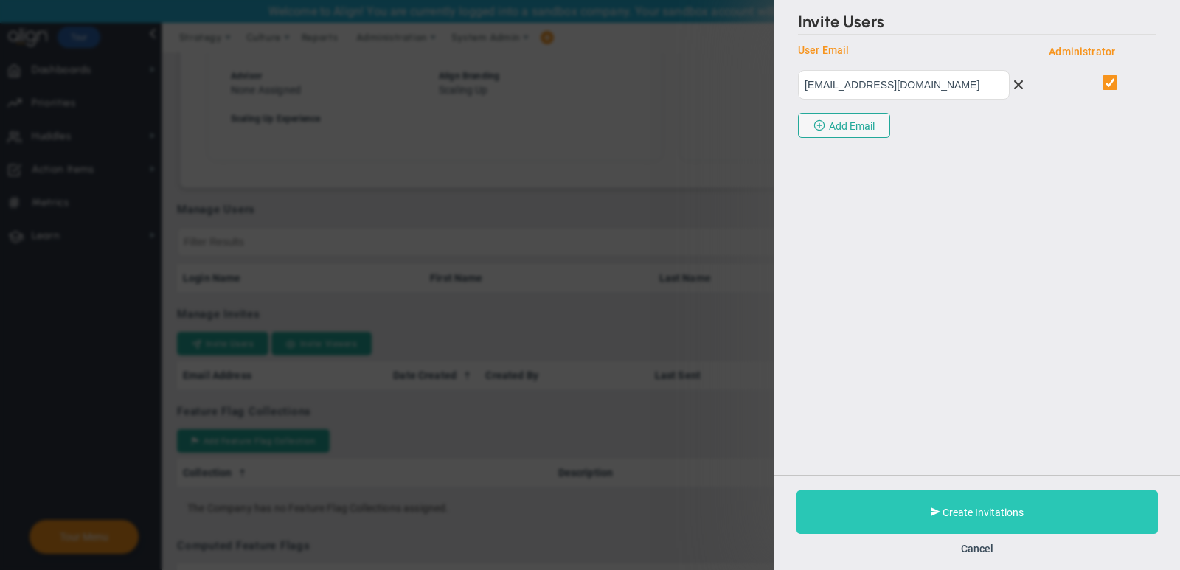
click at [988, 502] on button "Create Invitations" at bounding box center [977, 513] width 361 height 44
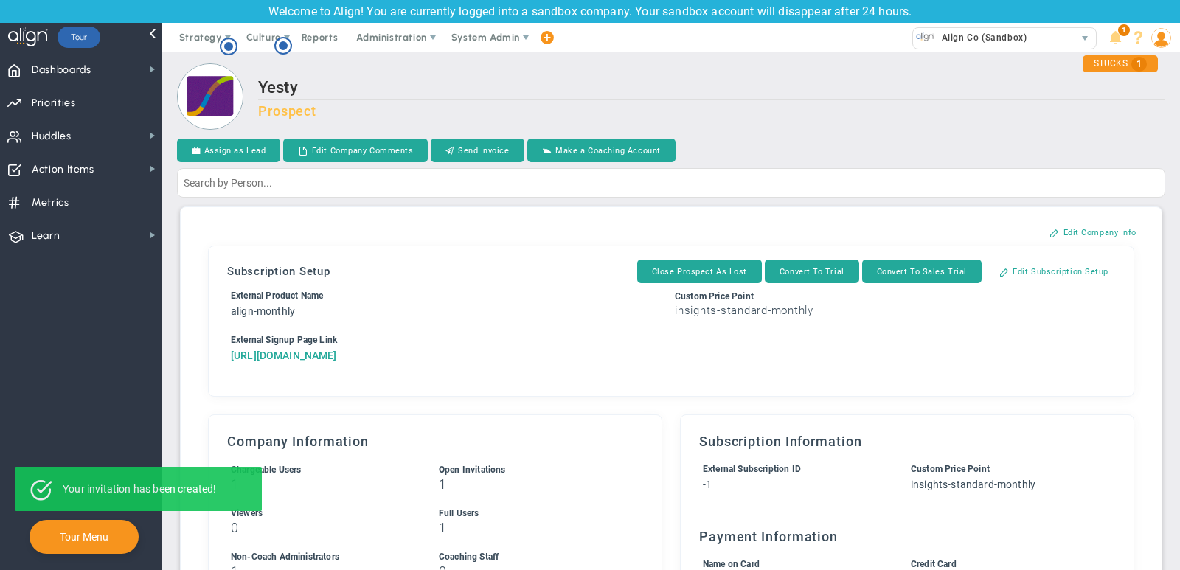
click at [337, 353] on a=1&reference=33461&organization=Yesty&components=1&components=0"] "[URL][DOMAIN_NAME]" at bounding box center [284, 356] width 106 height 12
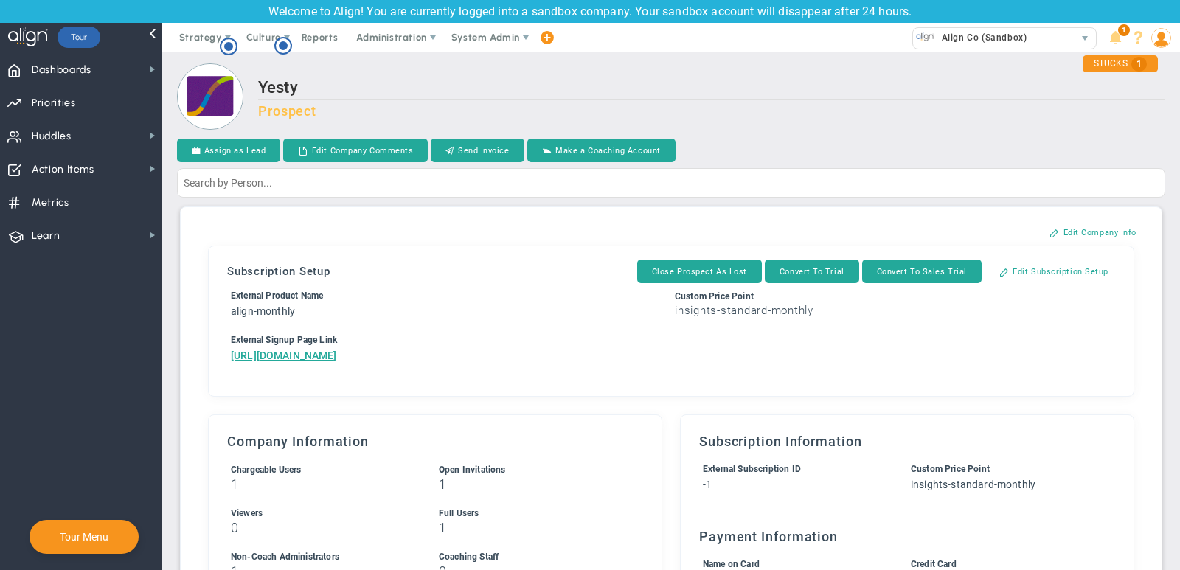
drag, startPoint x: 575, startPoint y: 400, endPoint x: 201, endPoint y: 354, distance: 376.0
click at [201, 353] on div "Subscription Setup Close Prospect As Lost Convert To Trial Convert To Sales Tri…" at bounding box center [671, 321] width 944 height 169
copy a=1&reference=33461&organization=Yesty&components=1&components=0"] "[URL][DOMAIN_NAME]"
